Goal: Task Accomplishment & Management: Use online tool/utility

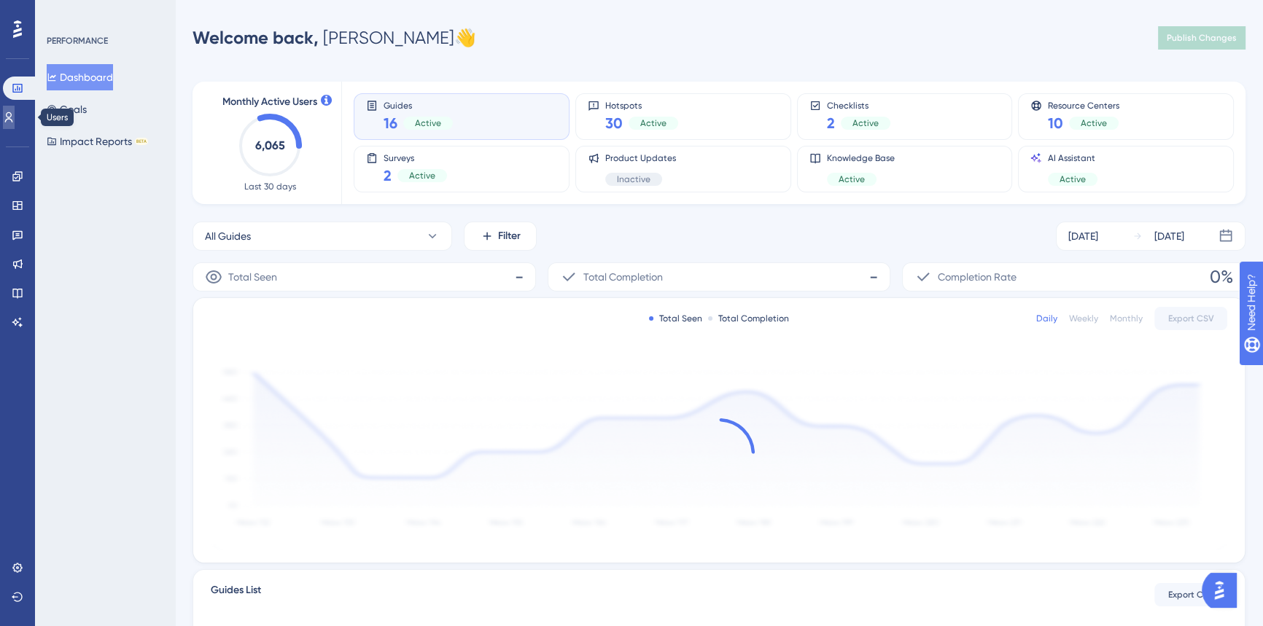
click at [15, 120] on icon at bounding box center [9, 118] width 12 height 12
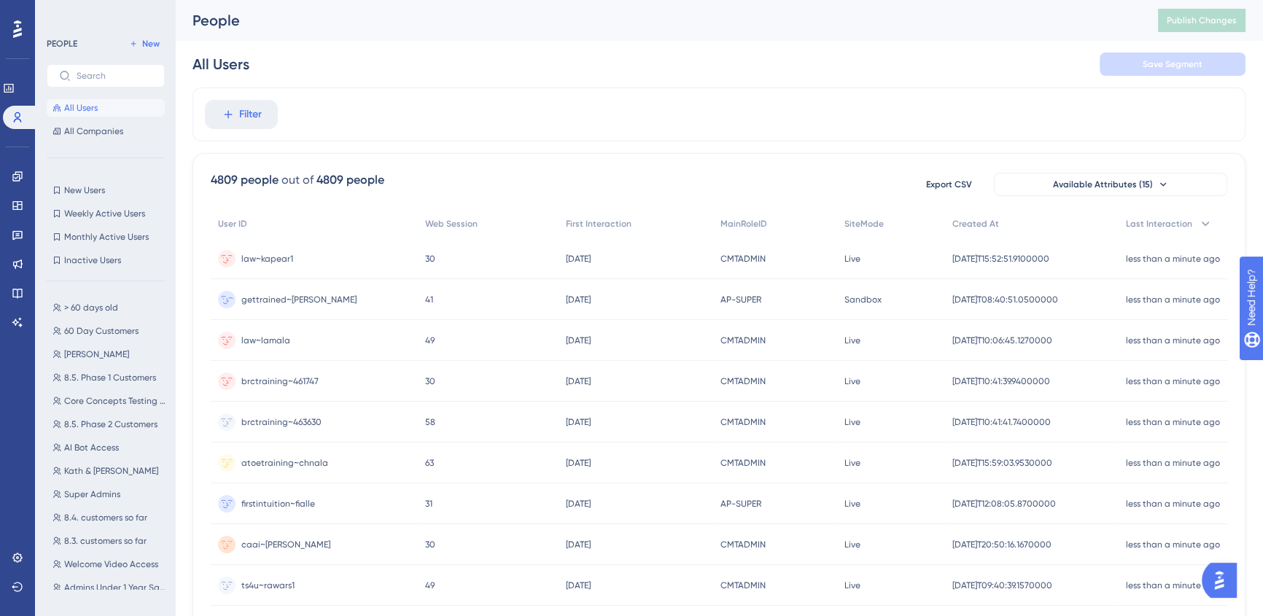
click at [304, 295] on span "gettrained~[PERSON_NAME]" at bounding box center [298, 300] width 115 height 12
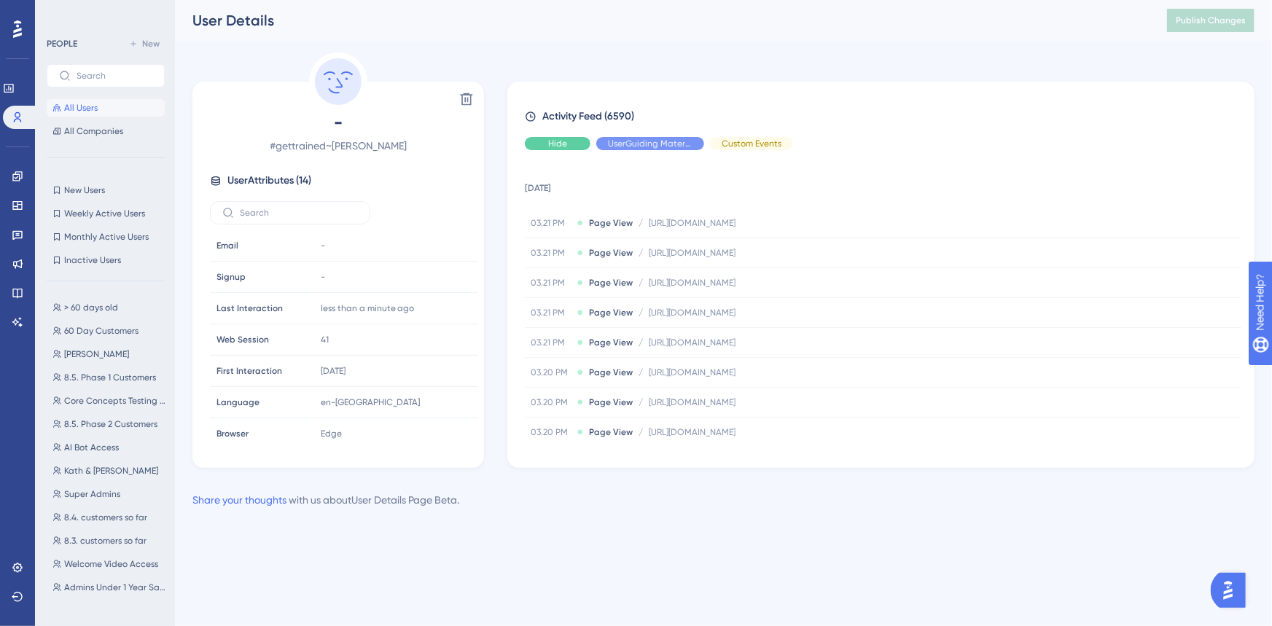
click at [580, 141] on div "Hide" at bounding box center [558, 143] width 66 height 13
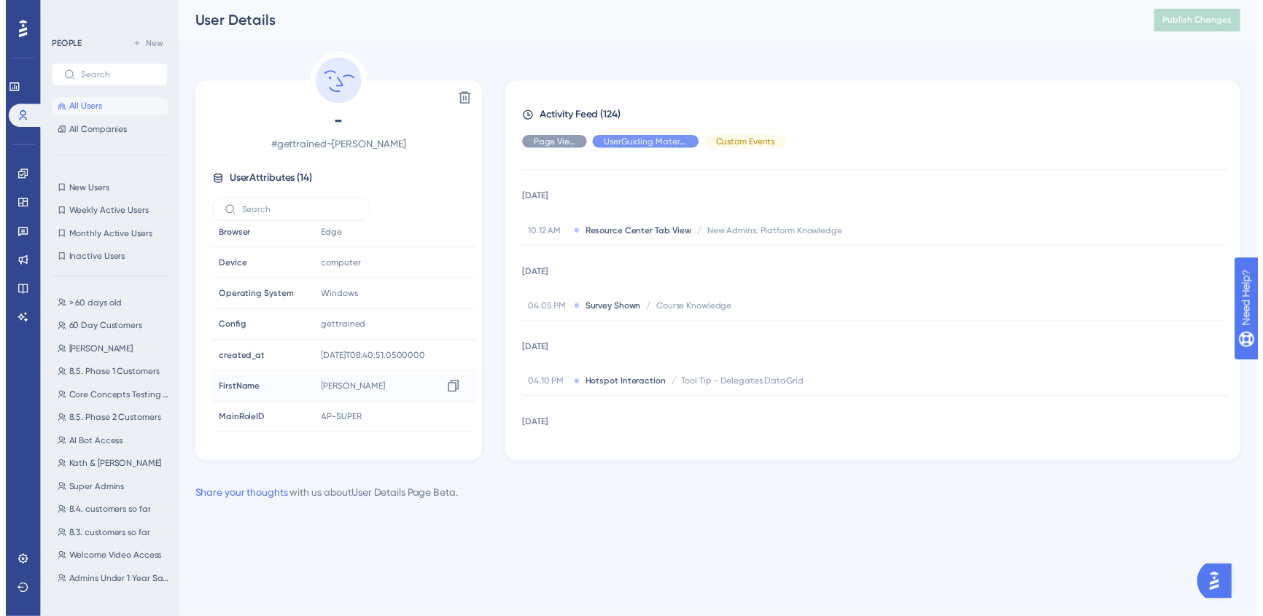
scroll to position [223, 0]
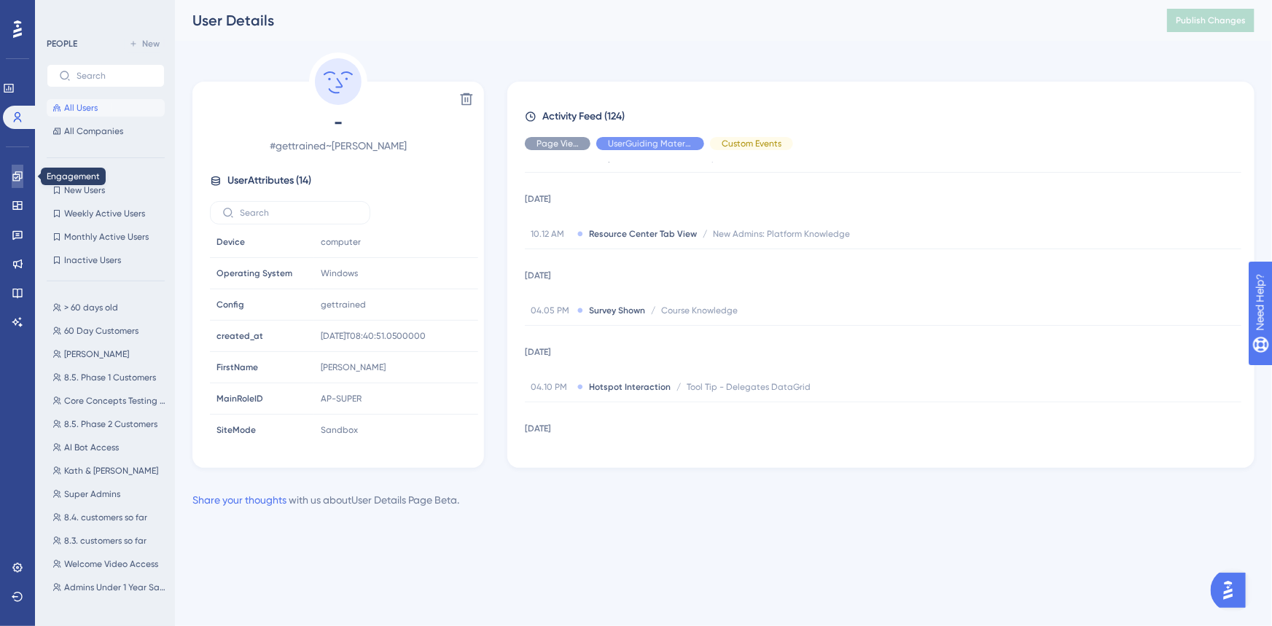
click at [15, 179] on icon at bounding box center [18, 177] width 12 height 12
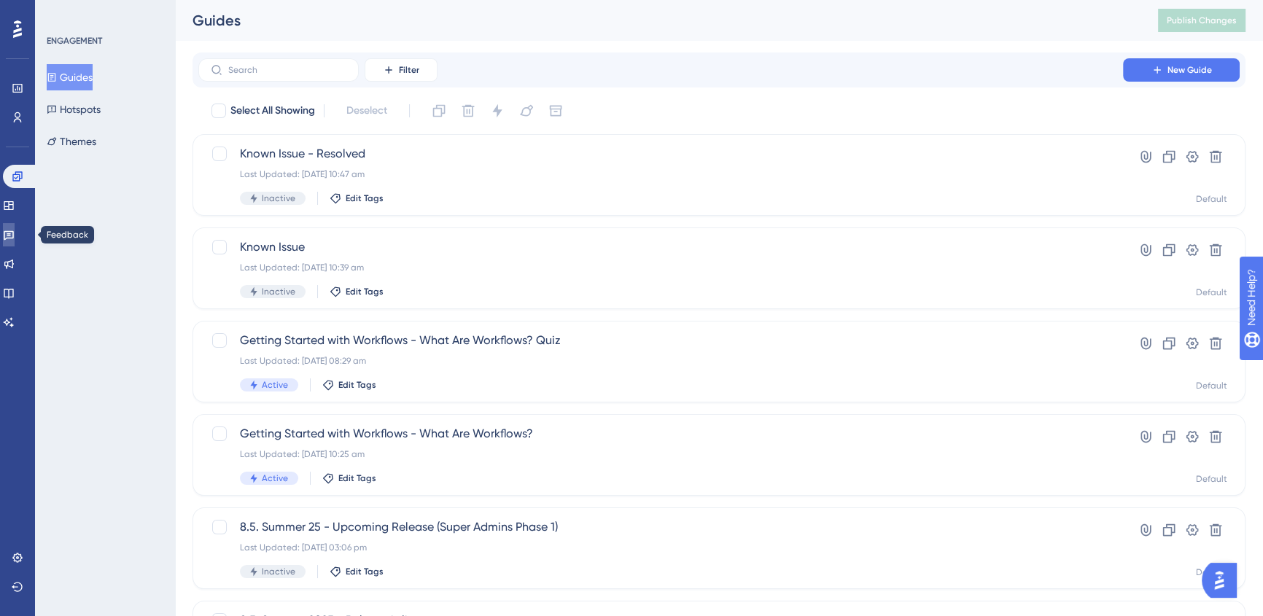
click at [15, 241] on link at bounding box center [9, 234] width 12 height 23
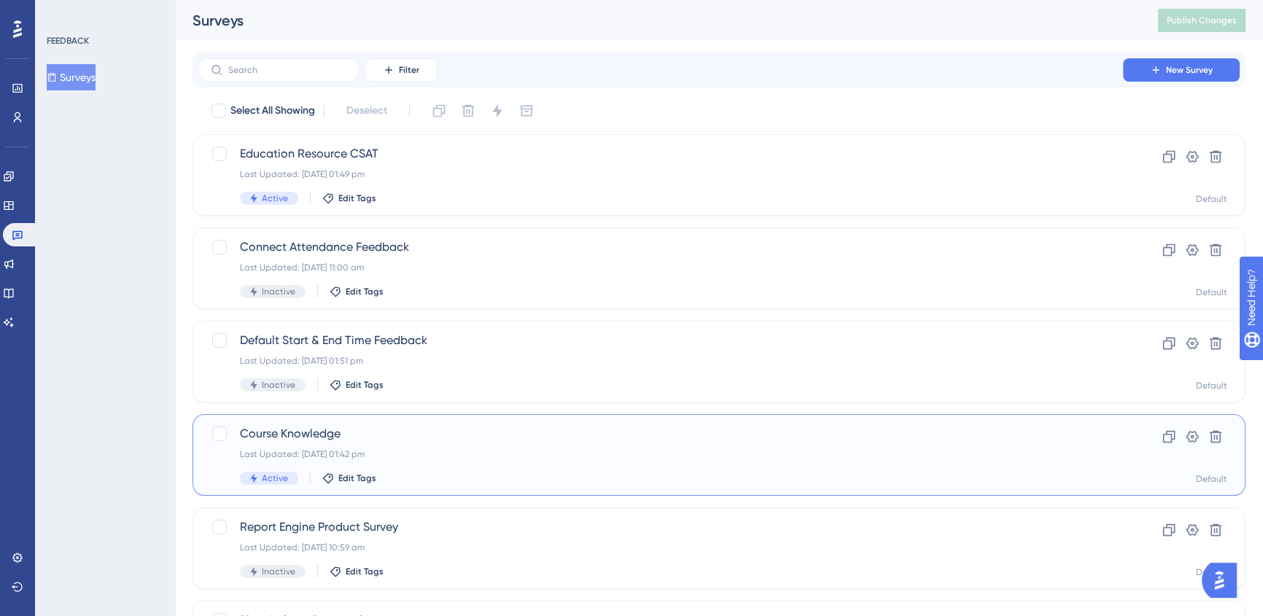
click at [542, 456] on div "Last Updated: [DATE] 01:42 pm" at bounding box center [660, 454] width 841 height 12
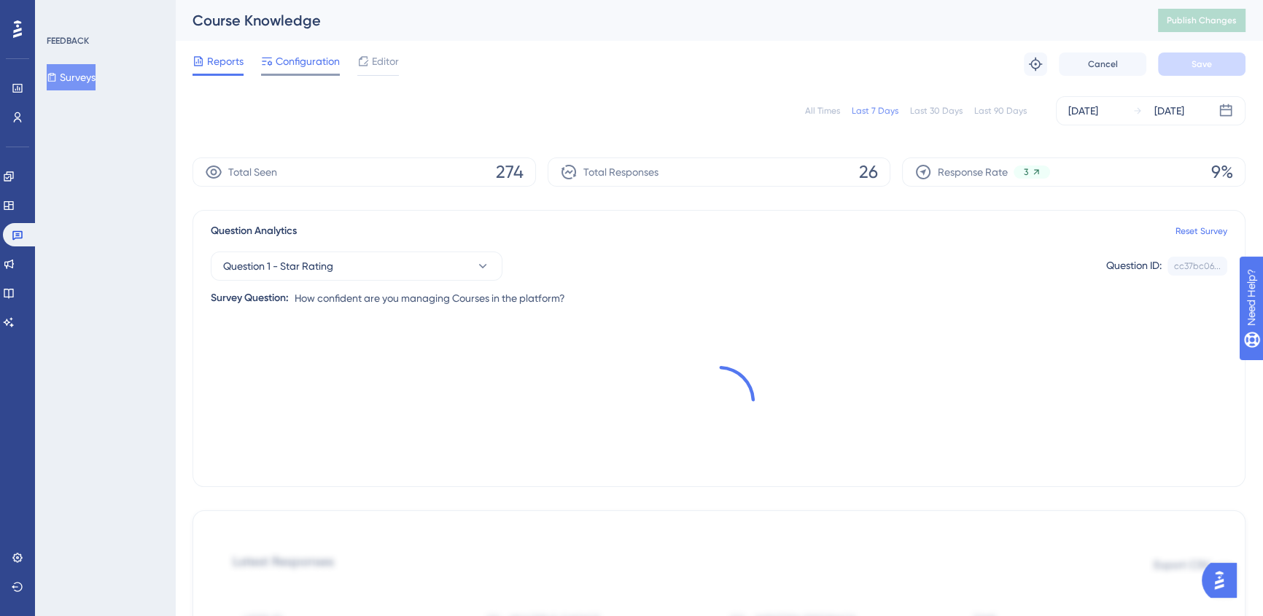
click at [312, 52] on span "Configuration" at bounding box center [308, 60] width 64 height 17
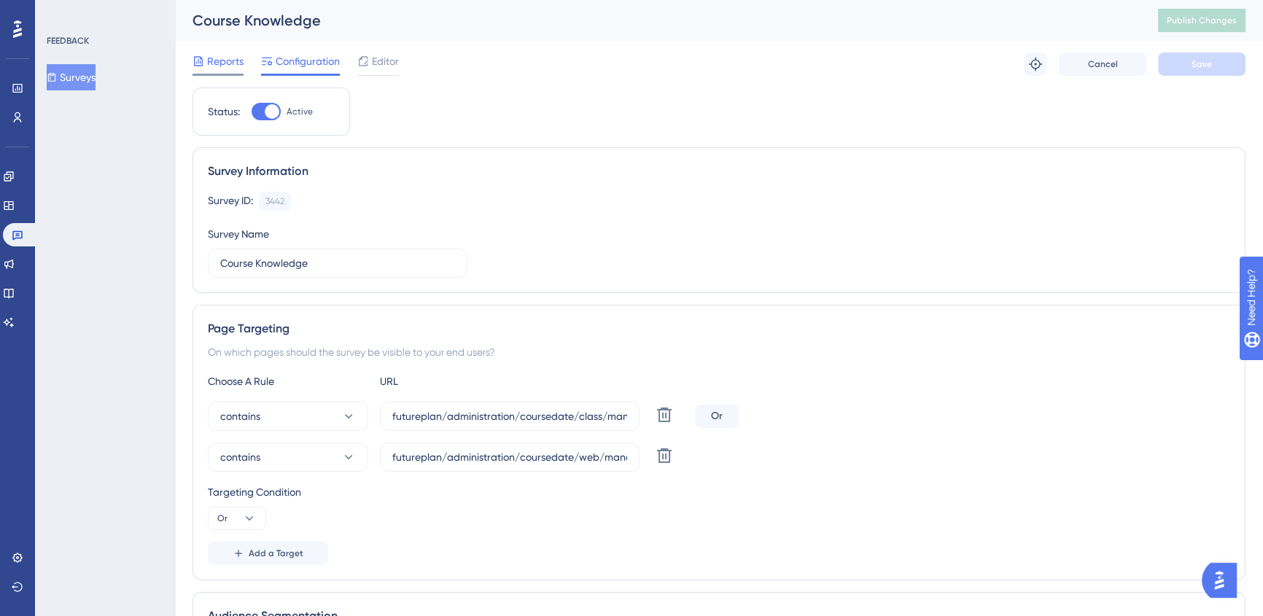
click at [222, 65] on span "Reports" at bounding box center [225, 60] width 36 height 17
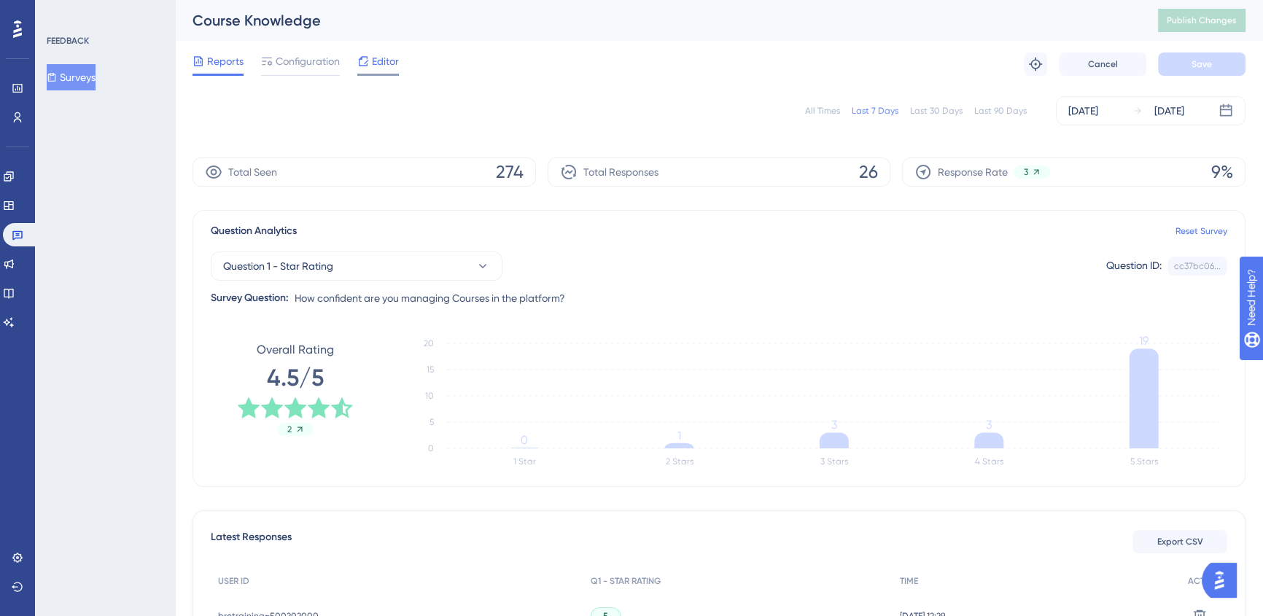
click at [362, 63] on icon at bounding box center [363, 61] width 12 height 12
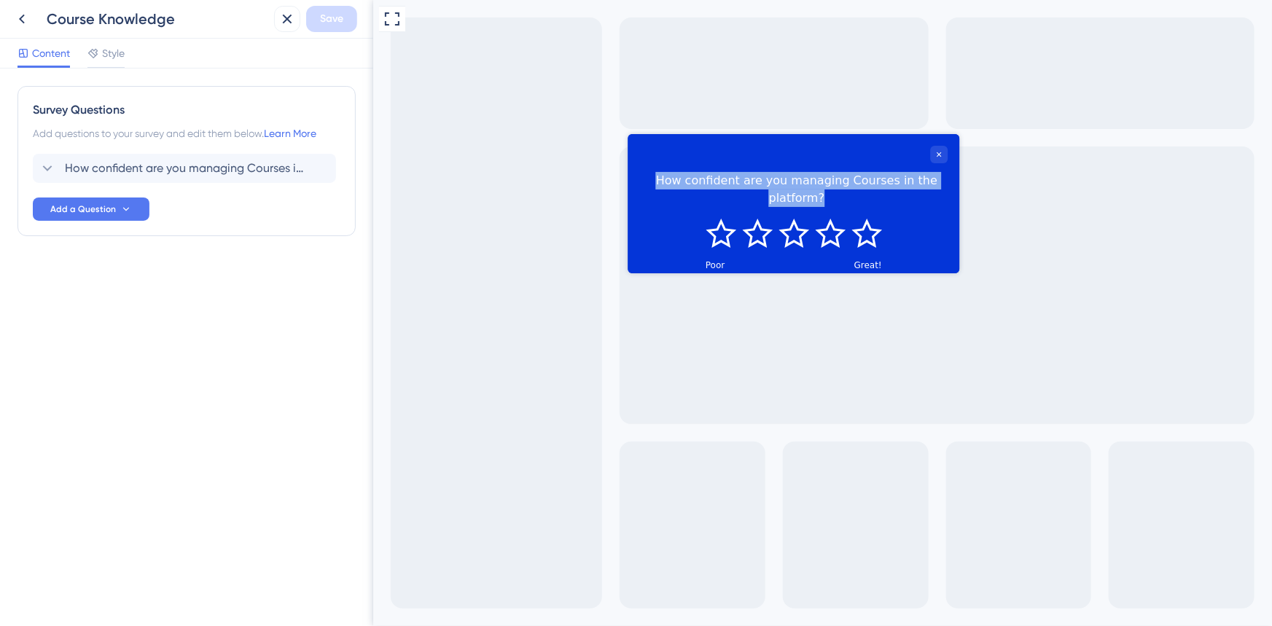
drag, startPoint x: 654, startPoint y: 178, endPoint x: 948, endPoint y: 183, distance: 293.8
click at [948, 183] on div "How confident are you managing Courses in the platform?" at bounding box center [793, 175] width 332 height 85
copy div "How confident are you managing Courses in the platform?"
